Goal: Book appointment/travel/reservation

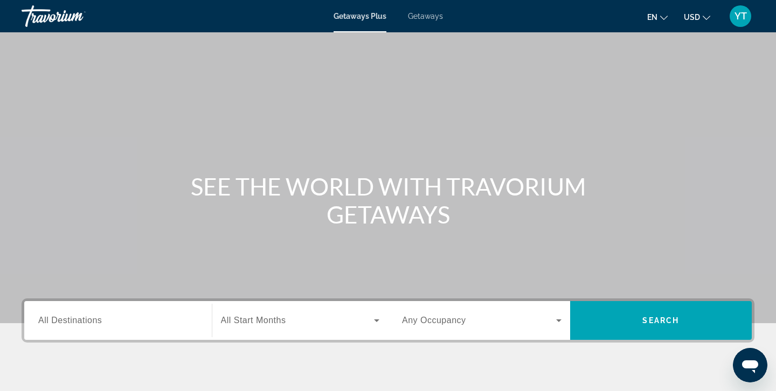
click at [80, 316] on span "All Destinations" at bounding box center [70, 320] width 64 height 9
click at [80, 316] on input "Destination All Destinations" at bounding box center [118, 321] width 160 height 13
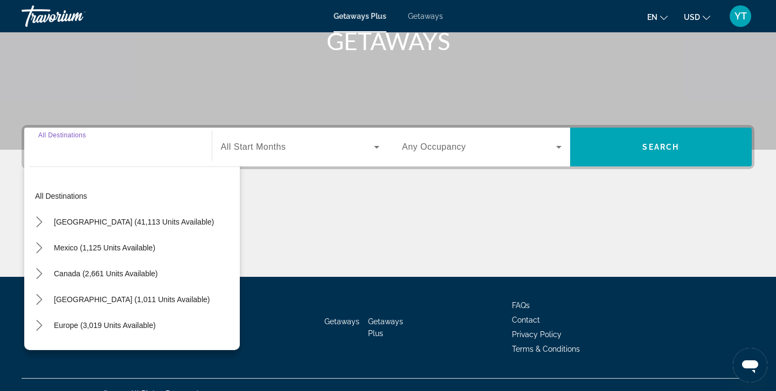
scroll to position [191, 0]
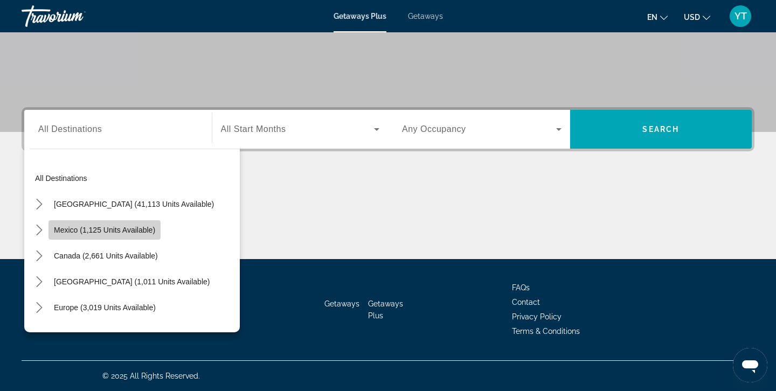
click at [70, 228] on span "Mexico (1,125 units available)" at bounding box center [104, 230] width 101 height 9
type input "**********"
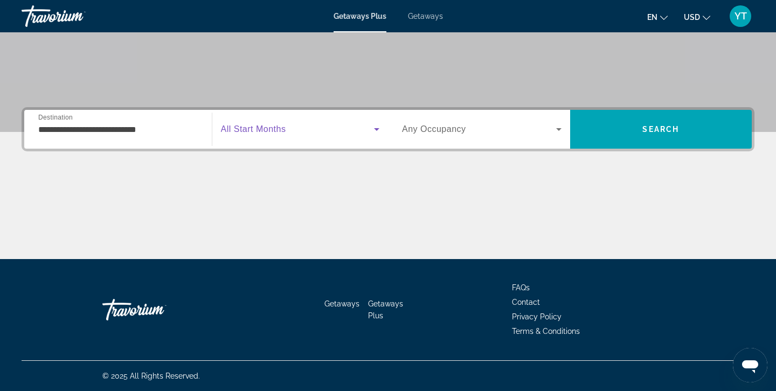
click at [379, 128] on icon "Search widget" at bounding box center [376, 129] width 5 height 3
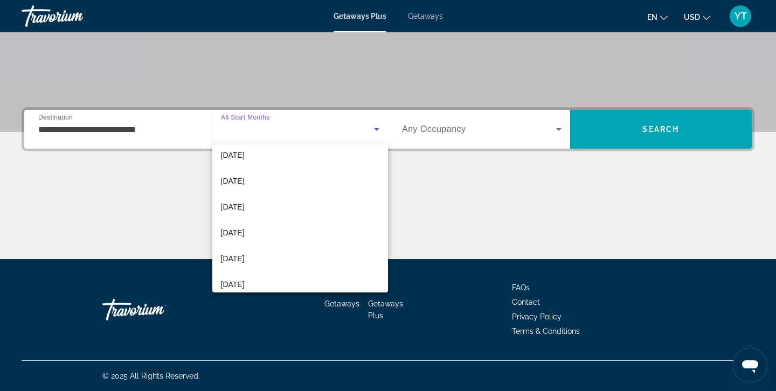
scroll to position [137, 0]
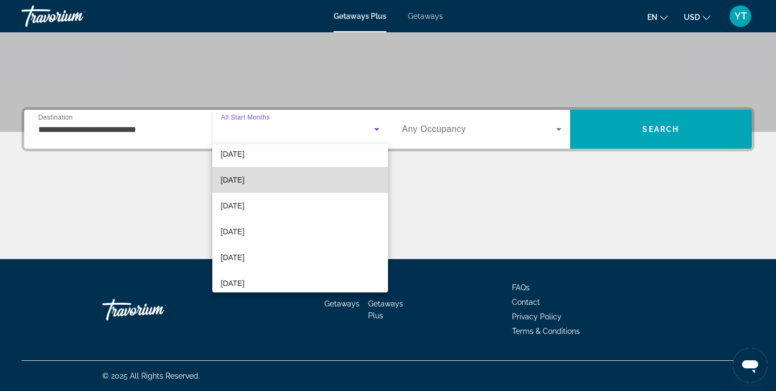
click at [236, 180] on span "[DATE]" at bounding box center [233, 180] width 24 height 13
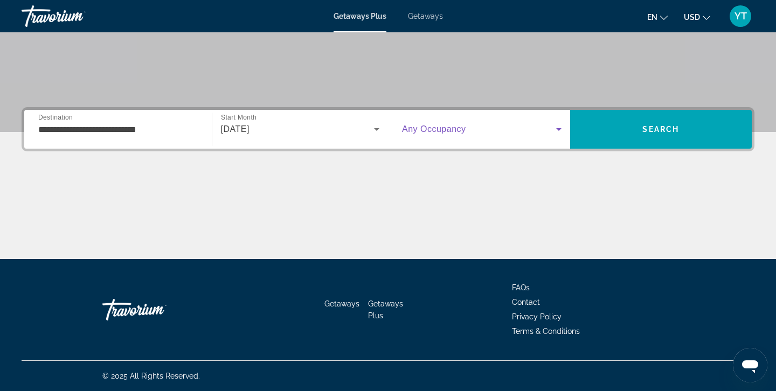
click at [558, 129] on icon "Search widget" at bounding box center [558, 129] width 5 height 3
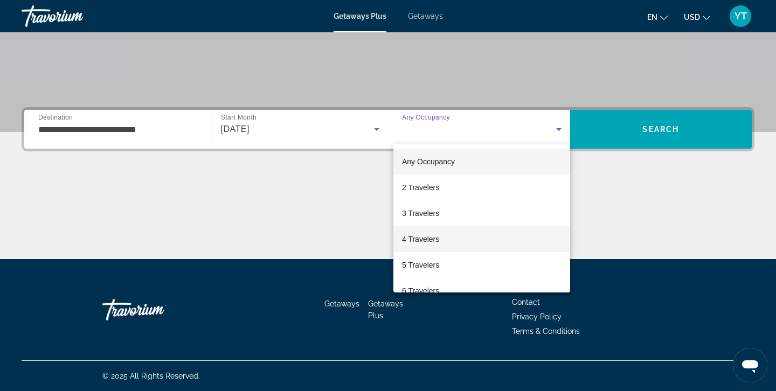
click at [433, 239] on span "4 Travelers" at bounding box center [420, 239] width 37 height 13
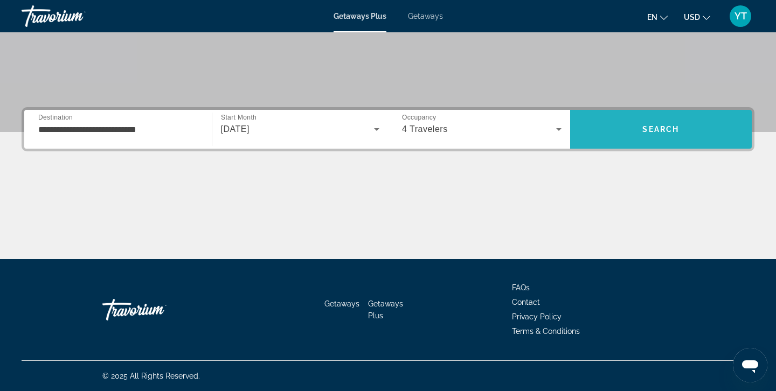
click at [647, 125] on span "Search" at bounding box center [661, 129] width 37 height 9
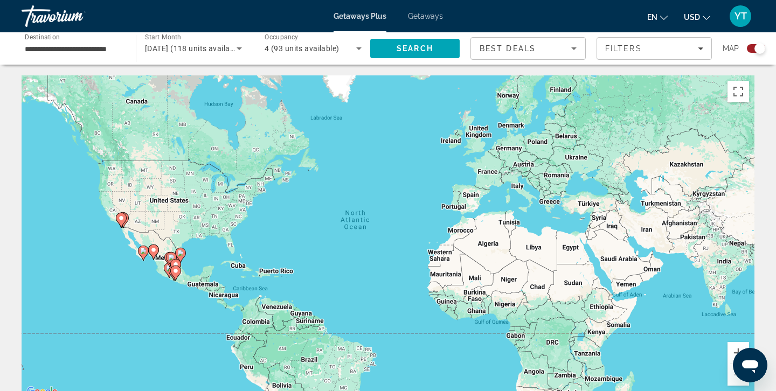
click at [166, 237] on div "To activate drag with keyboard, press Alt + Enter. Once in keyboard drag state,…" at bounding box center [388, 236] width 733 height 323
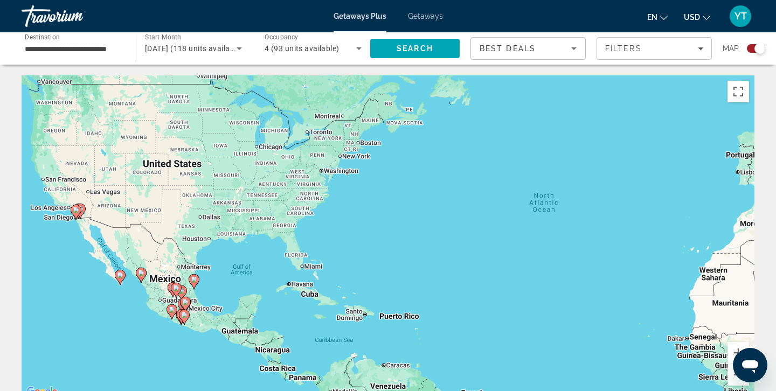
click at [166, 237] on div "To activate drag with keyboard, press Alt + Enter. Once in keyboard drag state,…" at bounding box center [388, 236] width 733 height 323
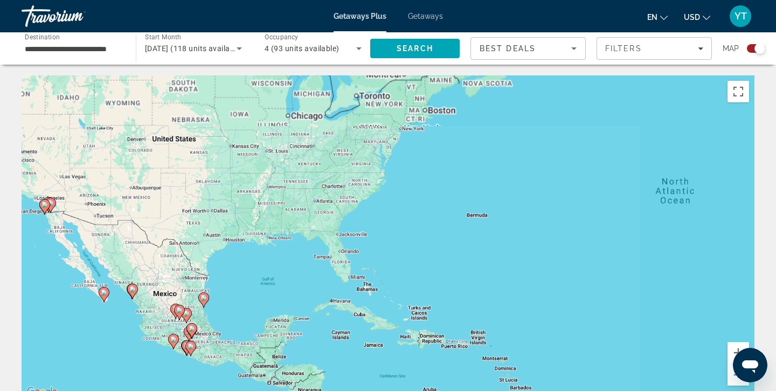
click at [166, 237] on div "To activate drag with keyboard, press Alt + Enter. Once in keyboard drag state,…" at bounding box center [388, 236] width 733 height 323
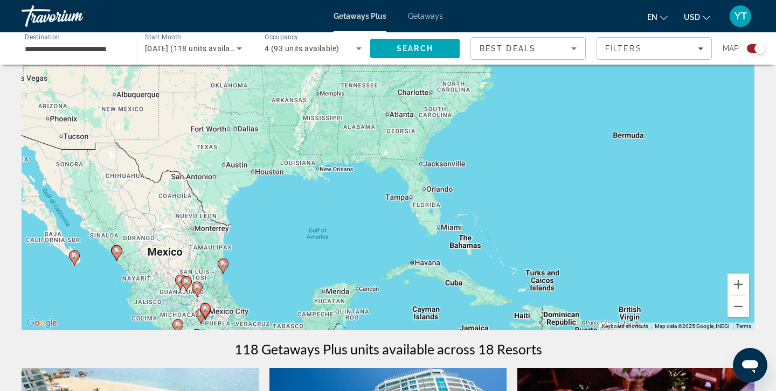
scroll to position [71, 0]
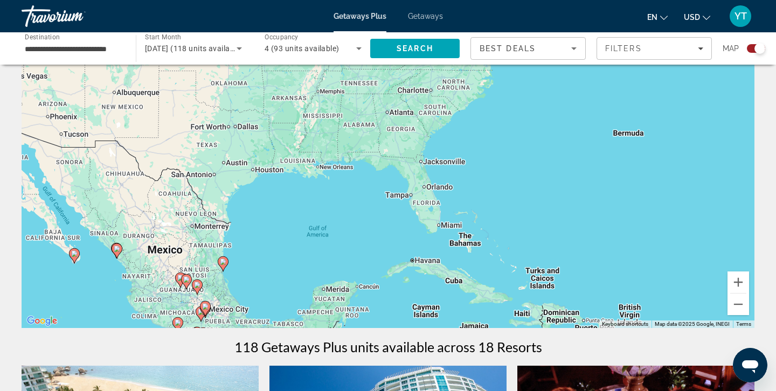
click at [74, 255] on image "Main content" at bounding box center [74, 254] width 6 height 6
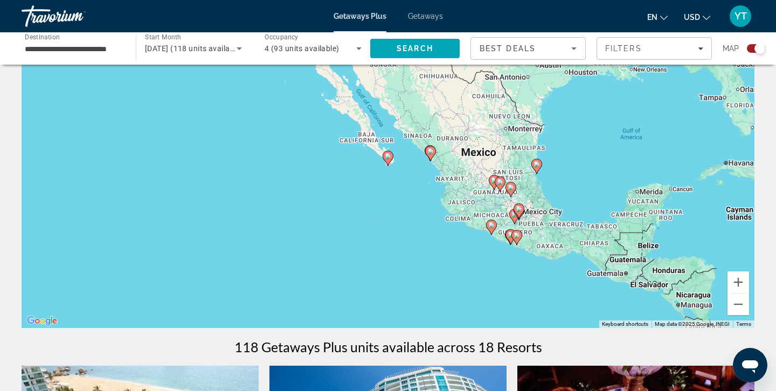
click at [388, 155] on image "Main content" at bounding box center [388, 156] width 6 height 6
type input "**********"
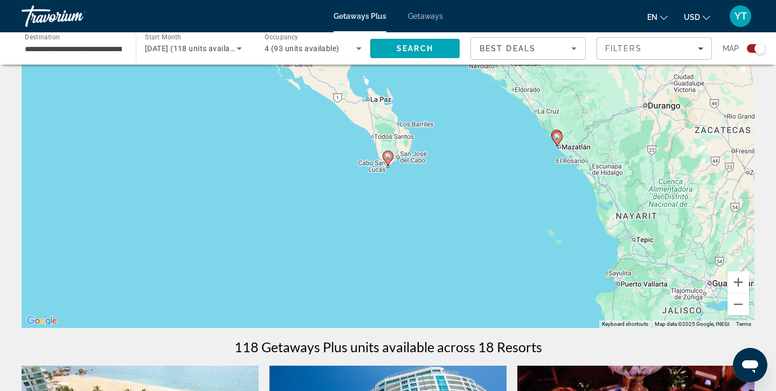
click at [388, 155] on image "Main content" at bounding box center [388, 156] width 6 height 6
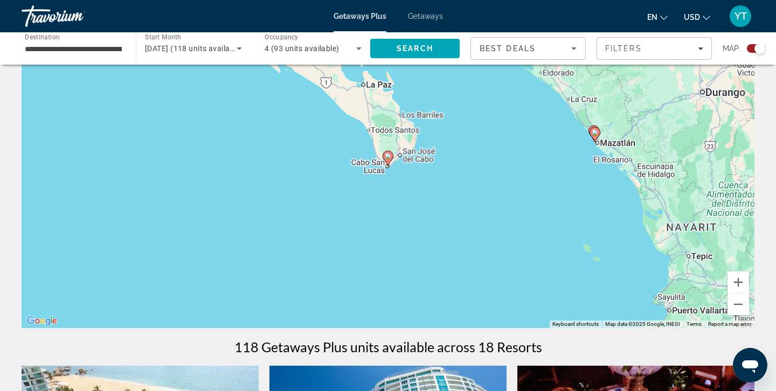
click at [388, 155] on image "Main content" at bounding box center [388, 156] width 6 height 6
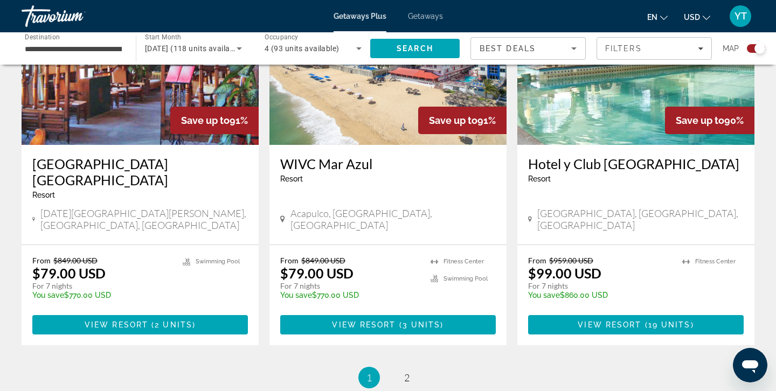
scroll to position [1681, 0]
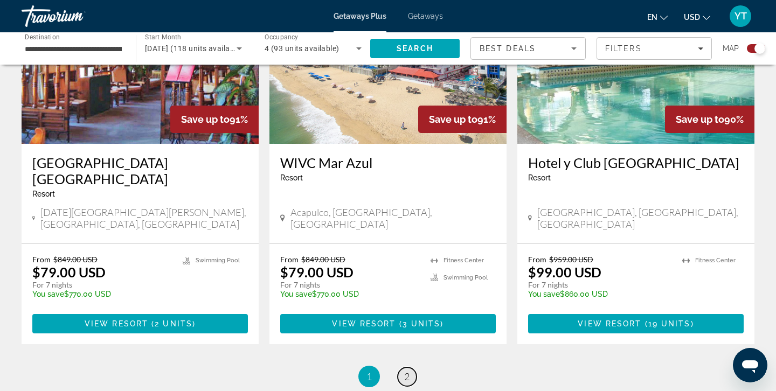
click at [406, 371] on span "2" at bounding box center [406, 377] width 5 height 12
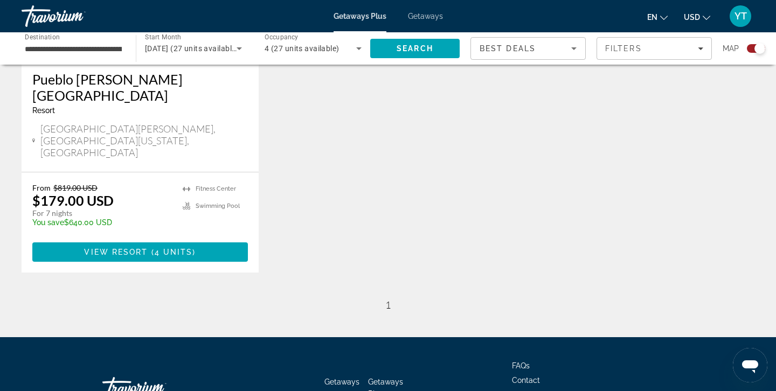
scroll to position [587, 0]
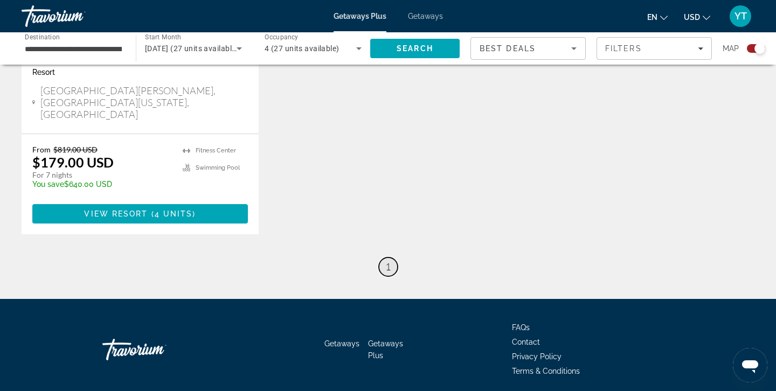
click at [390, 261] on span "1" at bounding box center [387, 267] width 5 height 12
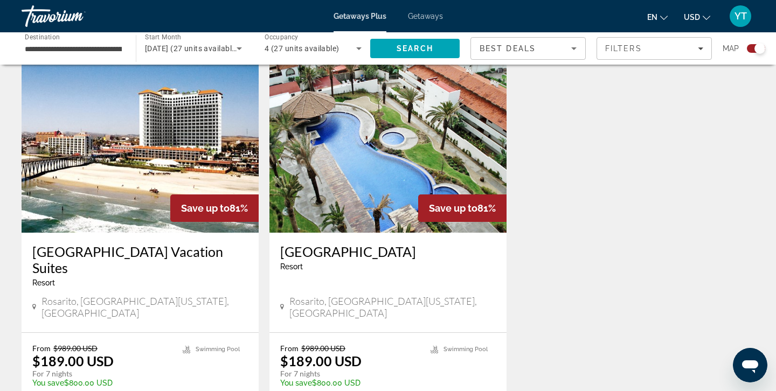
scroll to position [784, 0]
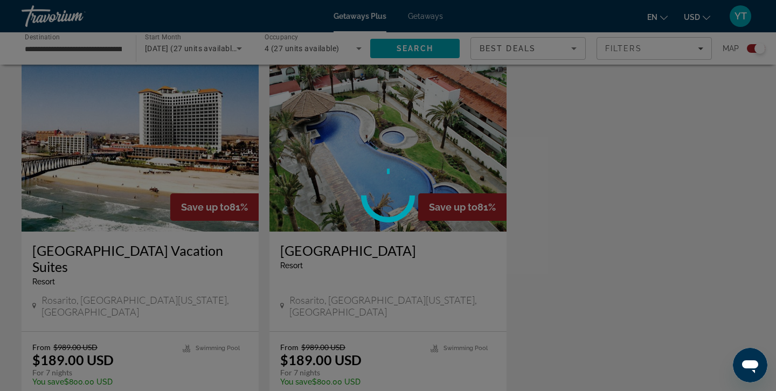
click at [89, 360] on div at bounding box center [388, 195] width 776 height 391
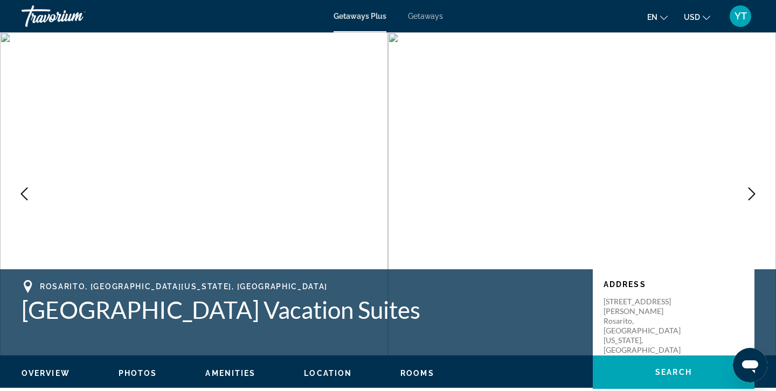
scroll to position [4, 0]
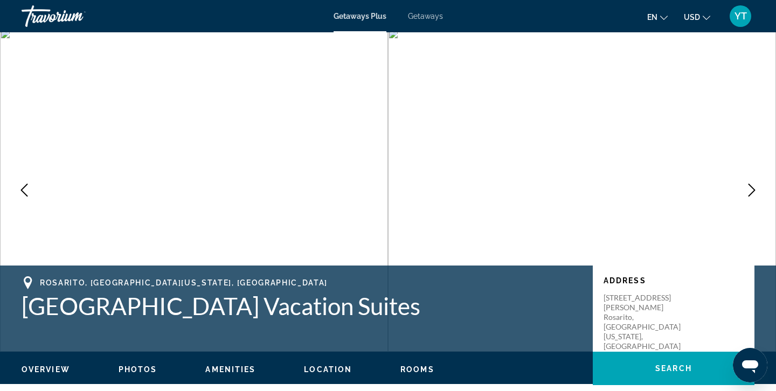
click at [25, 189] on icon "Previous image" at bounding box center [24, 190] width 13 height 13
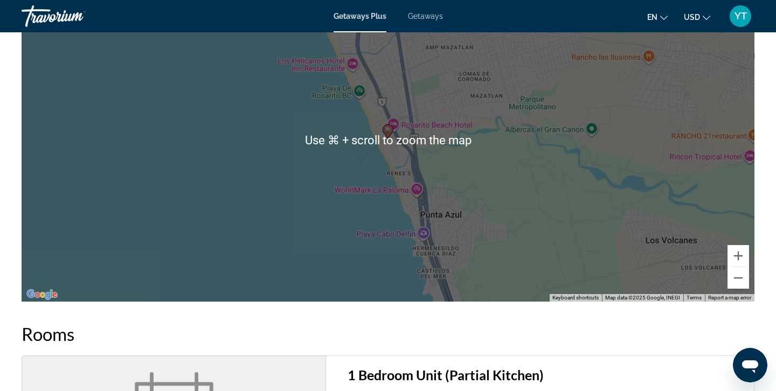
scroll to position [1298, 0]
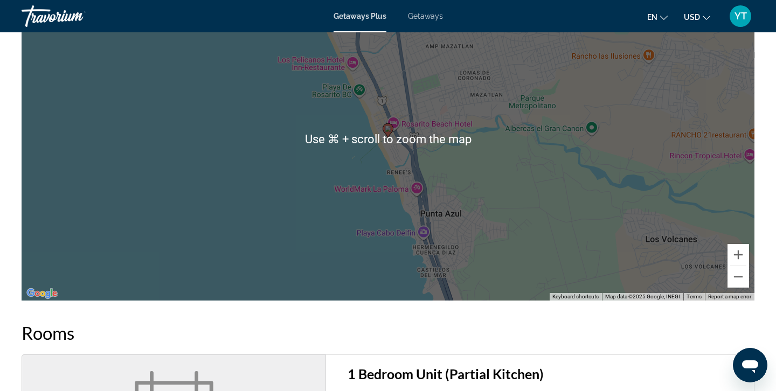
click at [279, 139] on div "To activate drag with keyboard, press Alt + Enter. Once in keyboard drag state,…" at bounding box center [388, 138] width 733 height 323
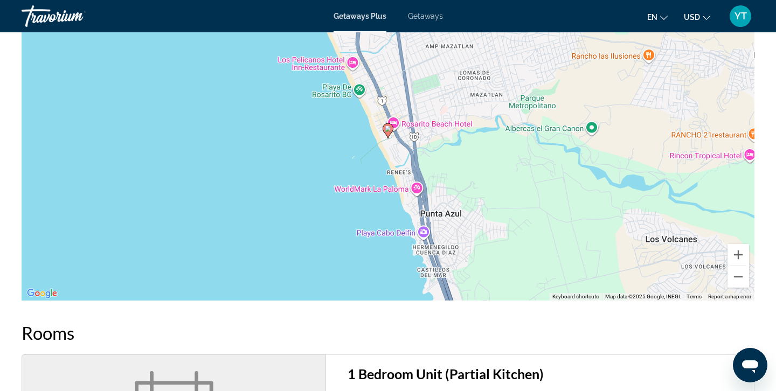
click at [280, 136] on div "To activate drag with keyboard, press Alt + Enter. Once in keyboard drag state,…" at bounding box center [388, 138] width 733 height 323
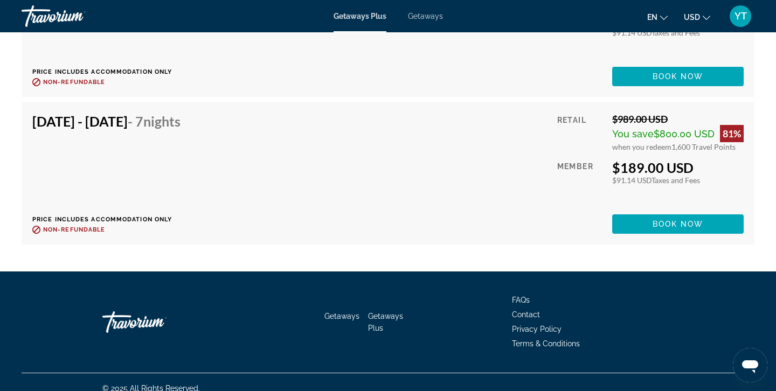
scroll to position [1819, 0]
